Goal: Task Accomplishment & Management: Use online tool/utility

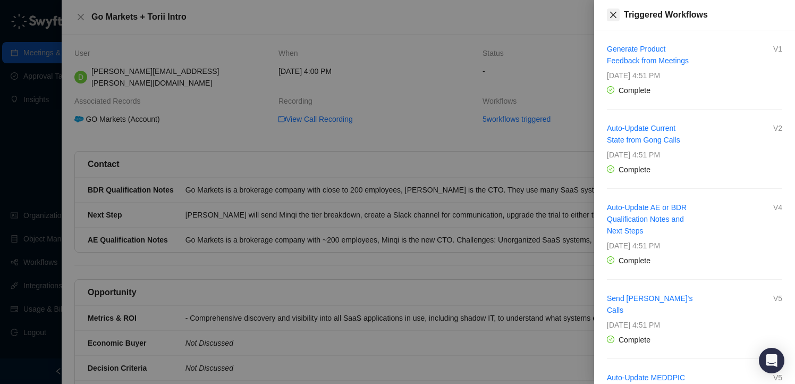
click at [614, 16] on icon "close" at bounding box center [613, 15] width 6 height 6
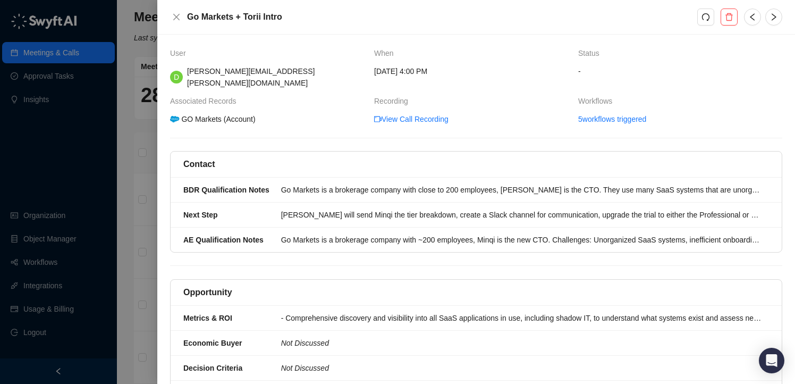
click at [74, 57] on div at bounding box center [397, 192] width 795 height 384
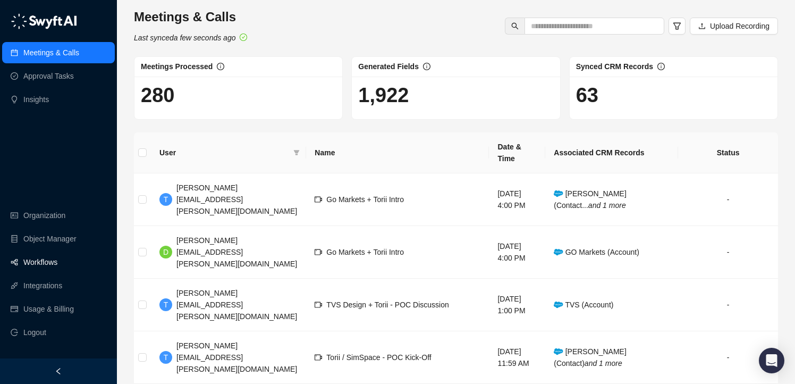
click at [40, 261] on link "Workflows" at bounding box center [40, 261] width 34 height 21
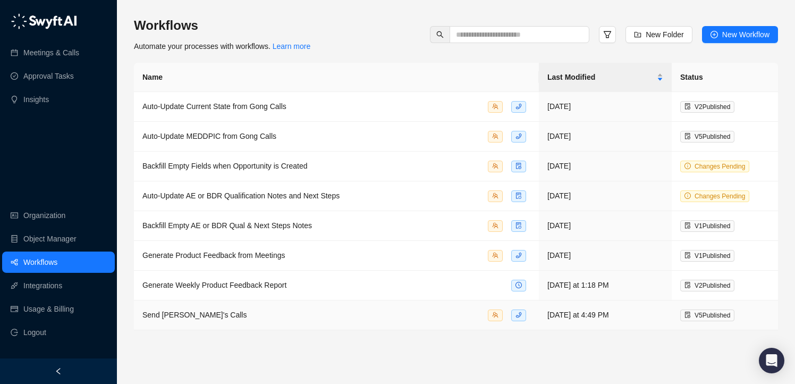
click at [324, 309] on div "Send [PERSON_NAME]'s Calls" at bounding box center [336, 315] width 388 height 12
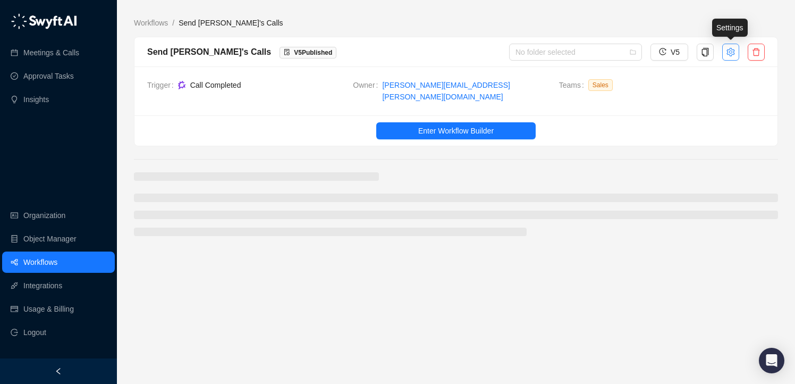
click at [729, 54] on icon "setting" at bounding box center [730, 51] width 8 height 9
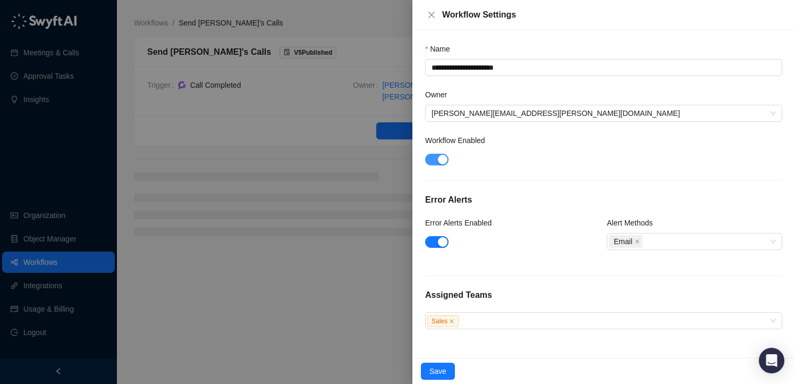
click at [444, 161] on div "button" at bounding box center [443, 160] width 10 height 10
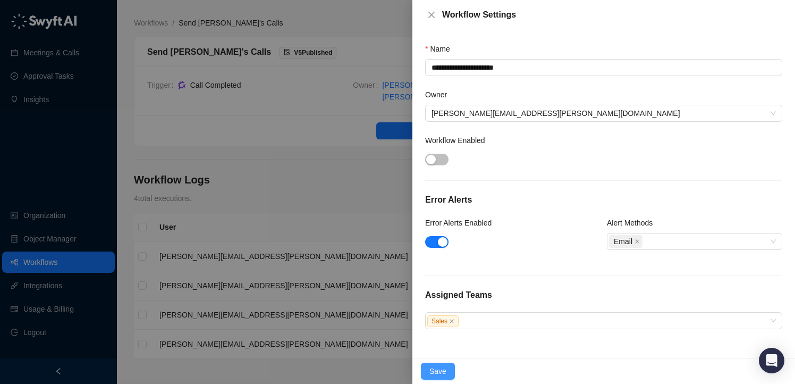
click at [442, 364] on button "Save" at bounding box center [438, 370] width 34 height 17
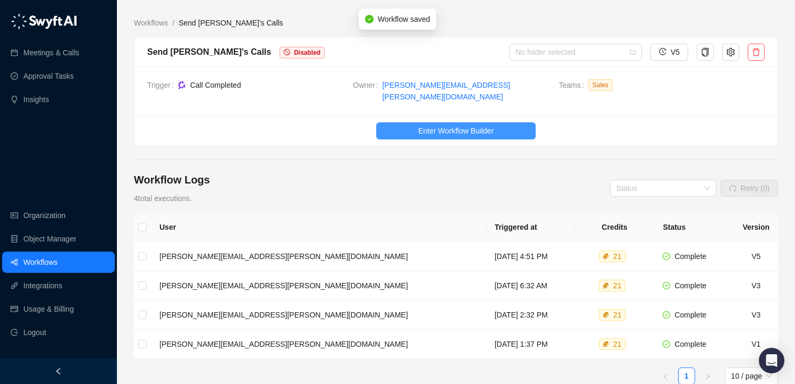
click at [413, 122] on button "Enter Workflow Builder" at bounding box center [455, 130] width 159 height 17
